Goal: Task Accomplishment & Management: Manage account settings

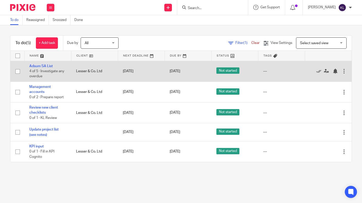
click at [342, 71] on div at bounding box center [344, 71] width 5 height 5
click at [48, 64] on link "Adsum SA List" at bounding box center [41, 66] width 24 height 4
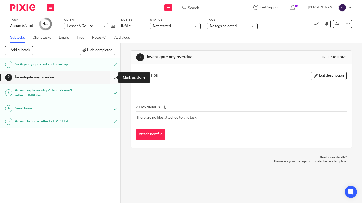
click at [110, 75] on input "submit" at bounding box center [60, 77] width 120 height 13
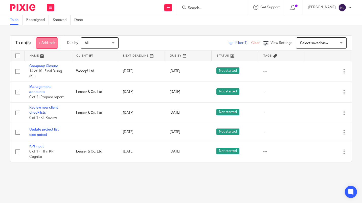
click at [44, 41] on link "+ Add task" at bounding box center [47, 42] width 22 height 11
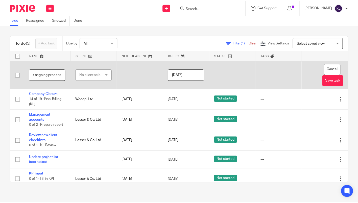
scroll to position [0, 29]
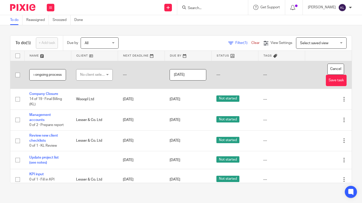
type input "Consider Adsum ongoing process"
click at [184, 76] on input "[DATE]" at bounding box center [188, 74] width 37 height 11
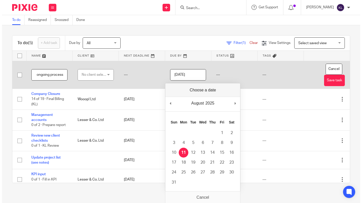
scroll to position [0, 0]
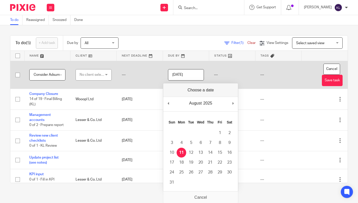
type input "2025-08-12"
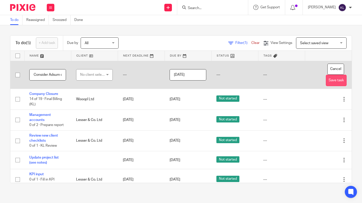
click at [326, 83] on button "Save task" at bounding box center [336, 80] width 21 height 11
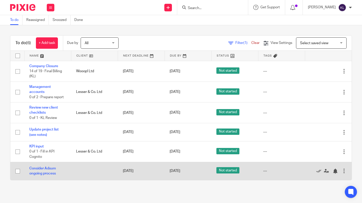
click at [329, 174] on div "Edit task Delete" at bounding box center [328, 171] width 37 height 13
click at [333, 174] on div at bounding box center [335, 171] width 5 height 5
